Goal: Obtain resource: Download file/media

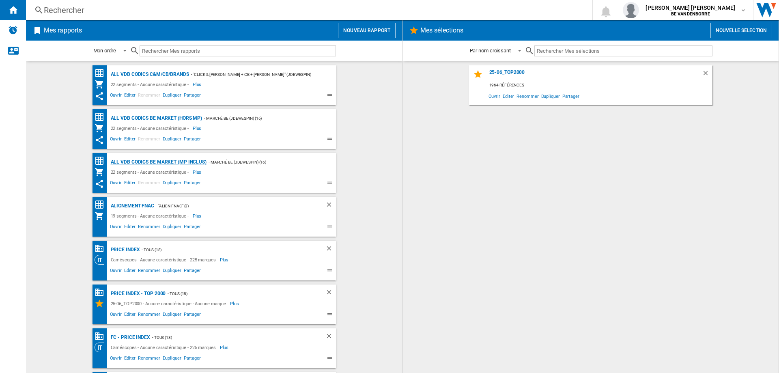
click at [181, 164] on div "ALL VDB CODICS BE MARKET (MP inclus)" at bounding box center [158, 162] width 98 height 10
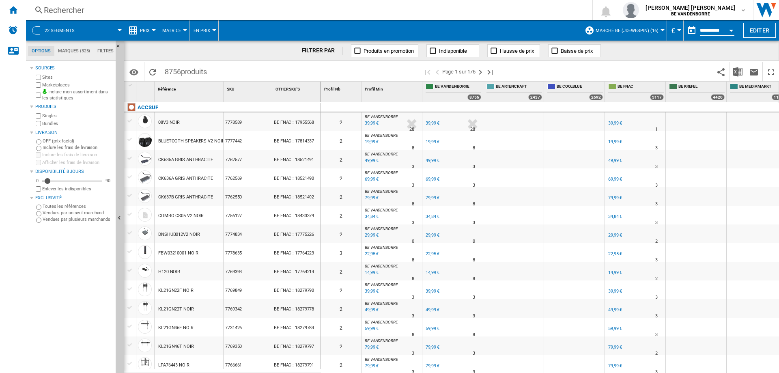
click at [98, 30] on span at bounding box center [103, 30] width 34 height 20
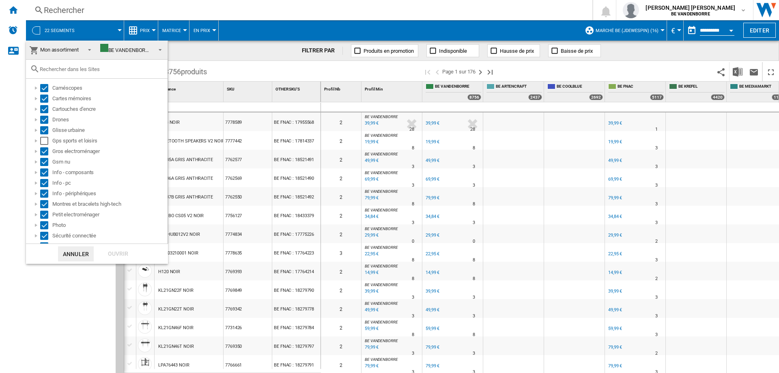
click at [143, 30] on md-backdrop at bounding box center [389, 186] width 779 height 373
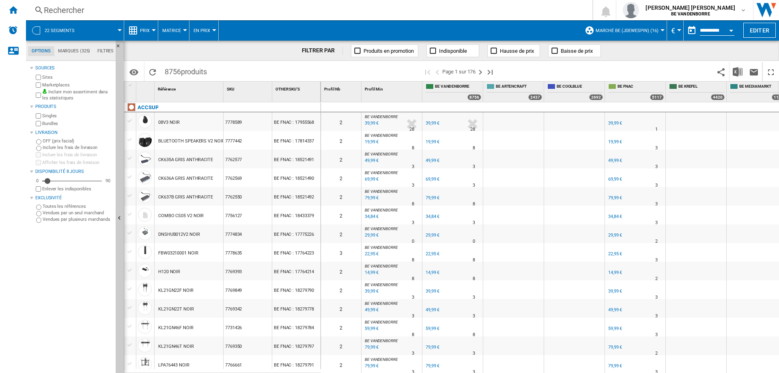
click at [143, 30] on span "Prix" at bounding box center [145, 30] width 10 height 5
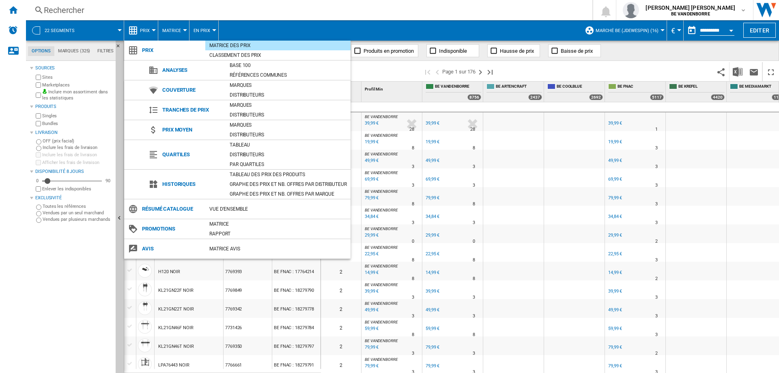
click at [53, 27] on md-backdrop at bounding box center [389, 186] width 779 height 373
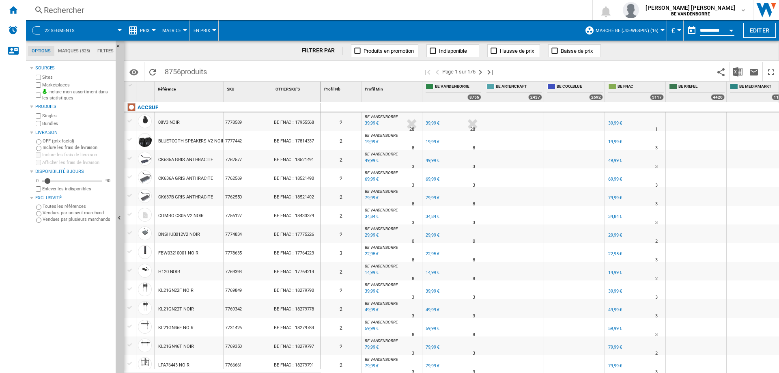
click at [53, 27] on button "22 segments" at bounding box center [64, 30] width 38 height 20
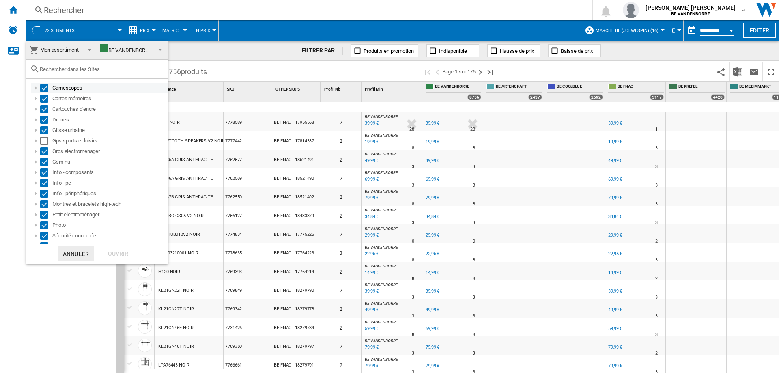
scroll to position [29, 0]
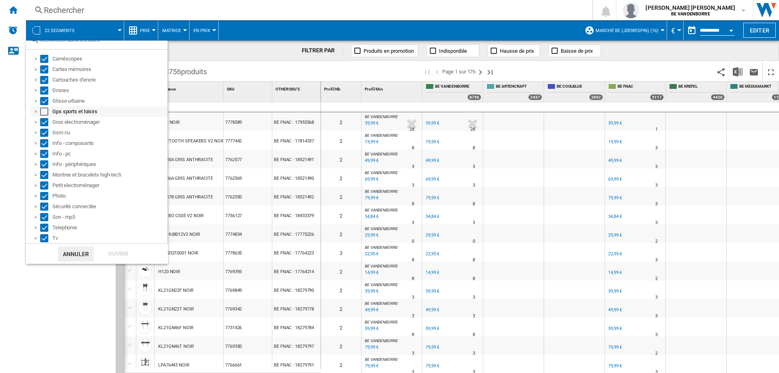
click at [44, 114] on div "Select" at bounding box center [44, 112] width 8 height 8
click at [123, 254] on div "Ouvrir" at bounding box center [118, 253] width 36 height 15
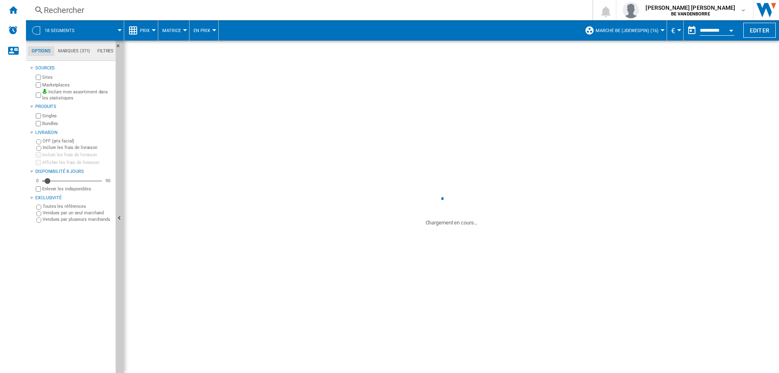
click at [157, 191] on span at bounding box center [267, 207] width 287 height 40
click at [88, 26] on span at bounding box center [103, 30] width 34 height 20
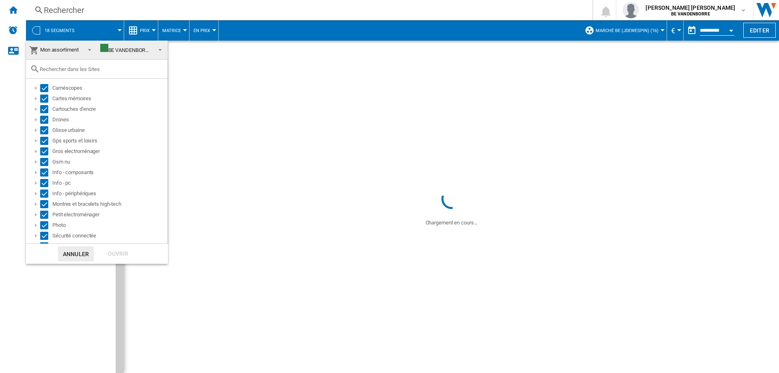
click at [88, 26] on md-backdrop at bounding box center [389, 186] width 779 height 373
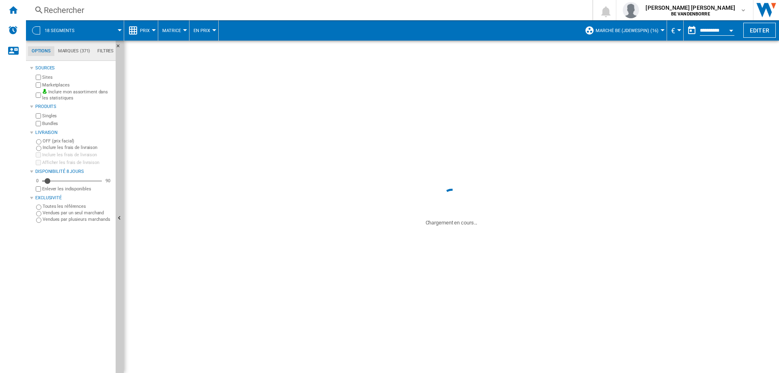
click at [73, 29] on span "18 segments" at bounding box center [60, 30] width 30 height 5
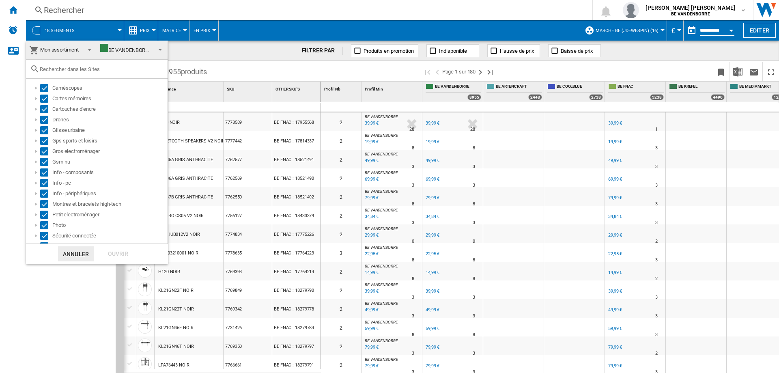
scroll to position [29, 0]
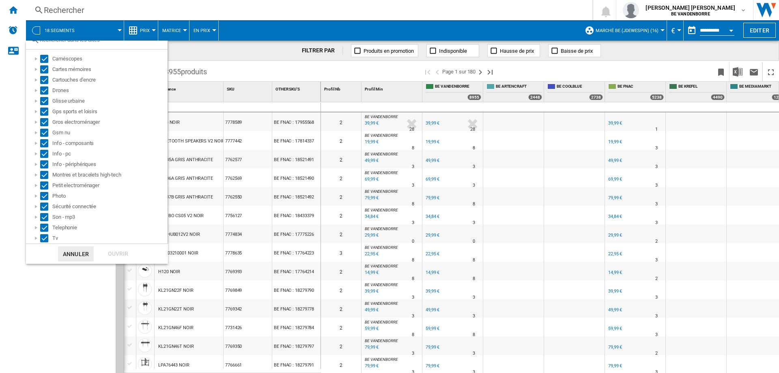
click at [56, 307] on md-backdrop at bounding box center [389, 186] width 779 height 373
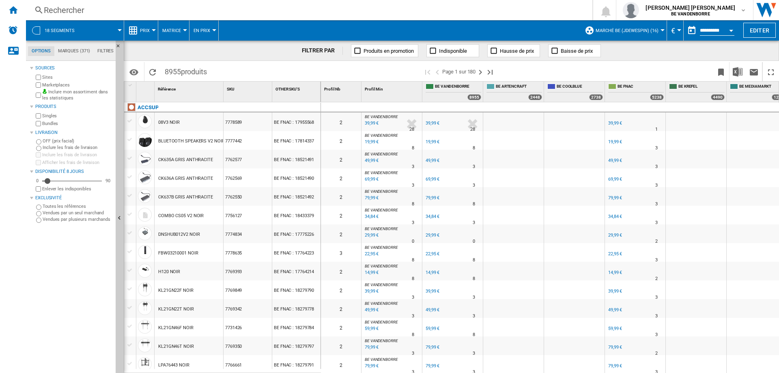
click at [182, 36] on button "Matrice" at bounding box center [173, 30] width 23 height 20
click at [182, 36] on md-backdrop at bounding box center [389, 186] width 779 height 373
click at [93, 20] on span at bounding box center [103, 30] width 34 height 20
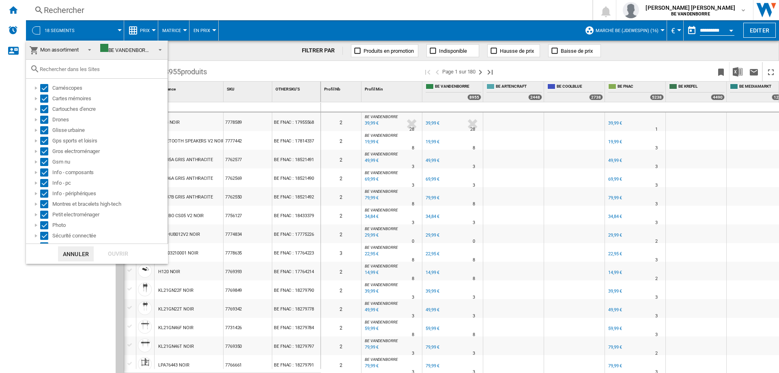
click at [144, 32] on md-backdrop at bounding box center [389, 186] width 779 height 373
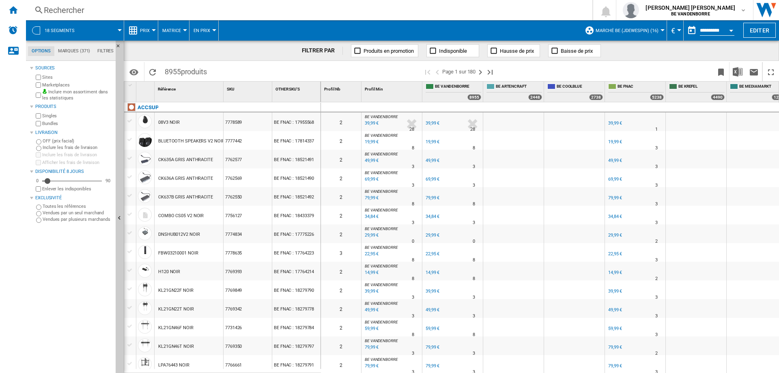
click at [144, 32] on span "Prix" at bounding box center [145, 30] width 10 height 5
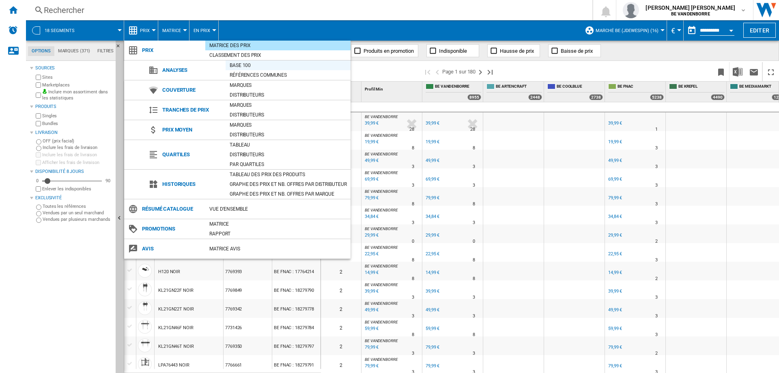
click at [272, 66] on div "Base 100" at bounding box center [288, 65] width 125 height 8
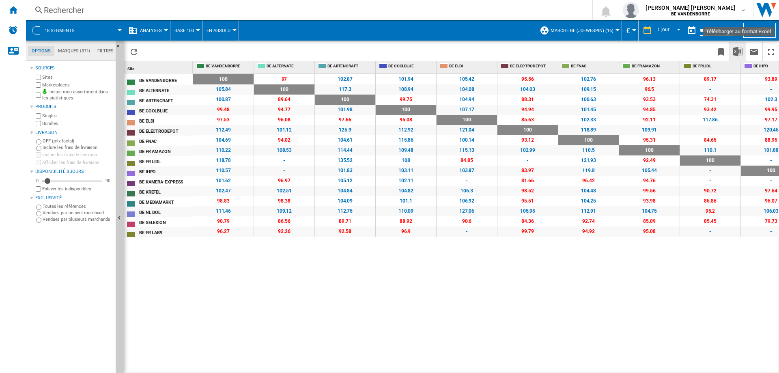
click at [739, 57] on button "Télécharger au format Excel" at bounding box center [738, 51] width 16 height 19
